Goal: Find specific page/section: Find specific page/section

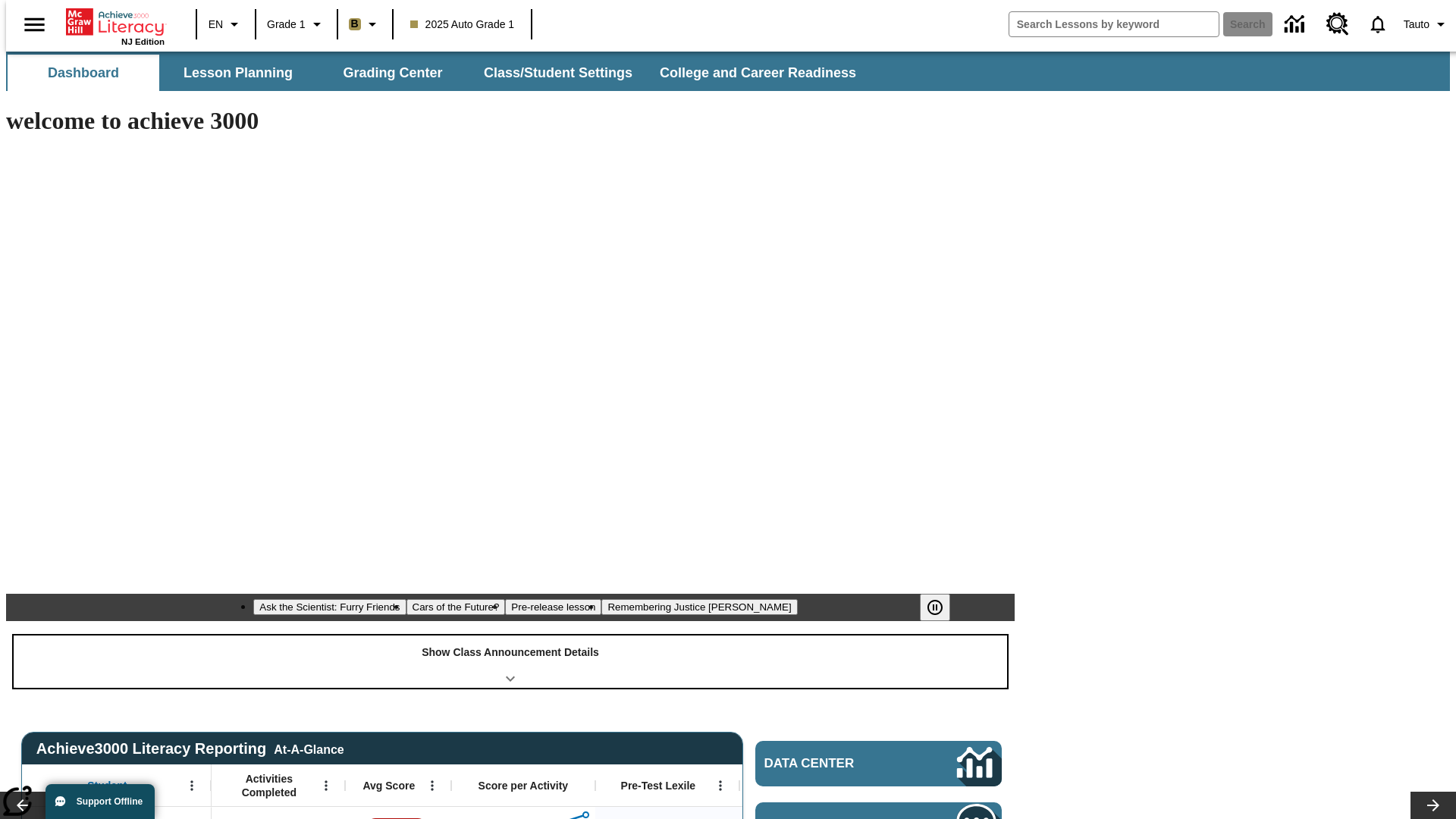
click at [510, 635] on div "Show Class Announcement Details" at bounding box center [510, 662] width 993 height 53
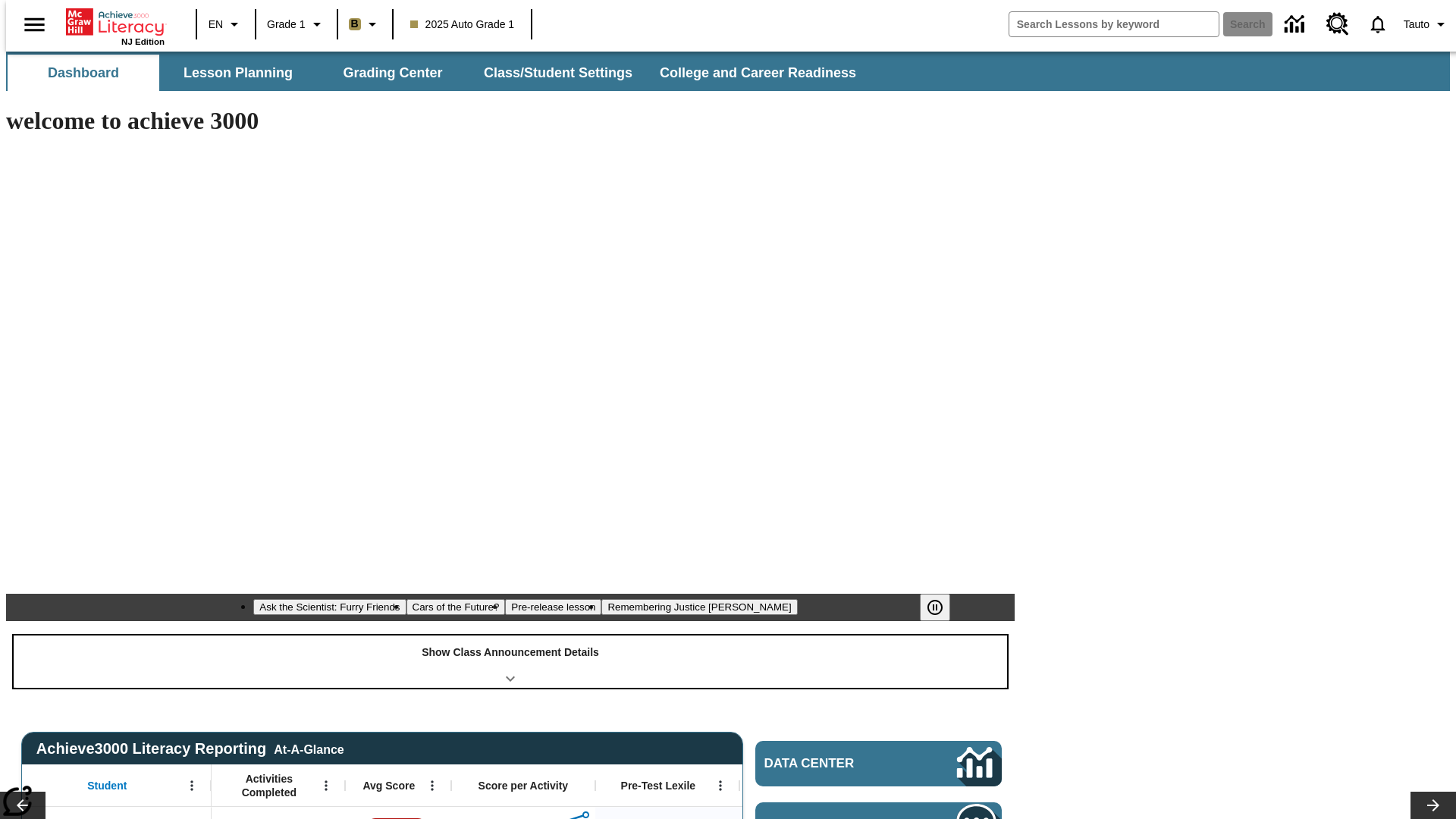
click at [510, 635] on div "Show Class Announcement Details" at bounding box center [510, 662] width 993 height 53
